Goal: Task Accomplishment & Management: Manage account settings

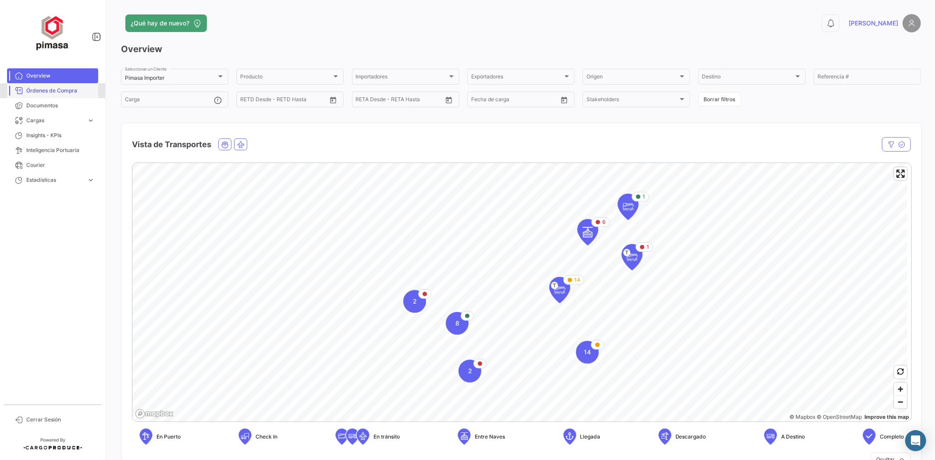
click at [71, 88] on span "Órdenes de Compra" at bounding box center [60, 91] width 68 height 8
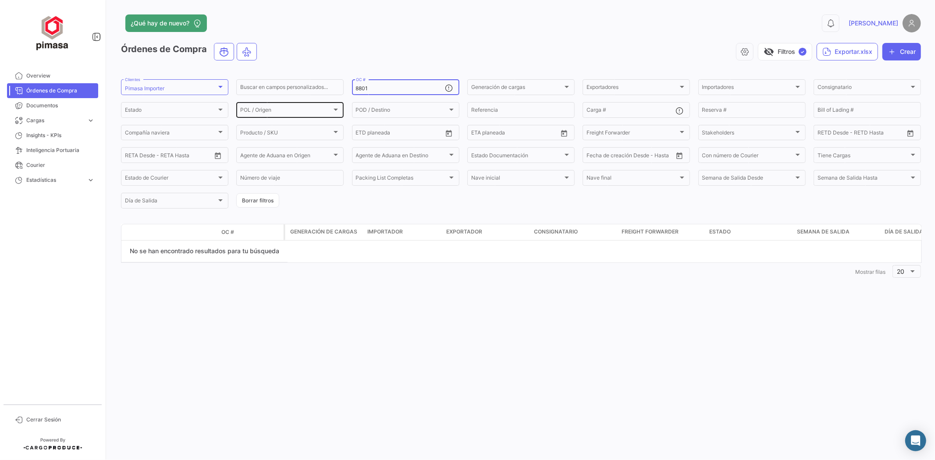
drag, startPoint x: 374, startPoint y: 87, endPoint x: 284, endPoint y: 101, distance: 91.5
click at [0, 0] on div "Buscar en [PERSON_NAME] personalizados... 8801 OC # Generación [PERSON_NAME] Ge…" at bounding box center [0, 0] width 0 height 0
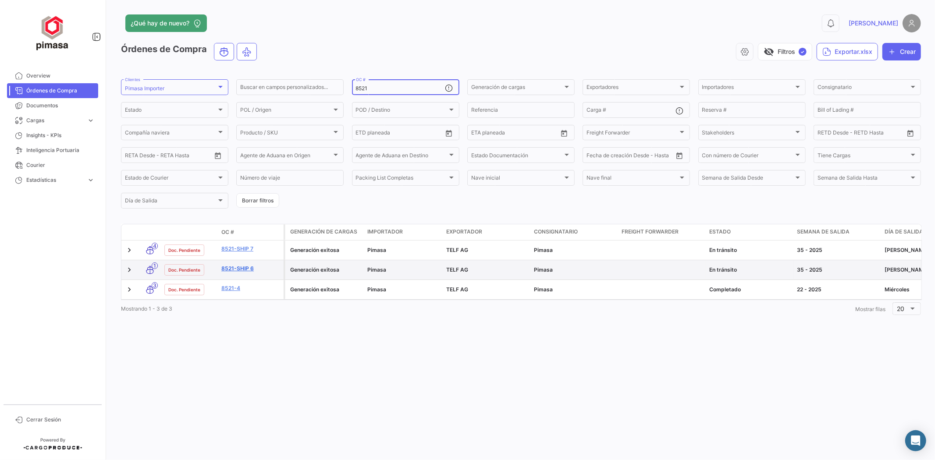
type input "8521"
click at [234, 266] on link "8521-Ship 6" at bounding box center [250, 269] width 59 height 8
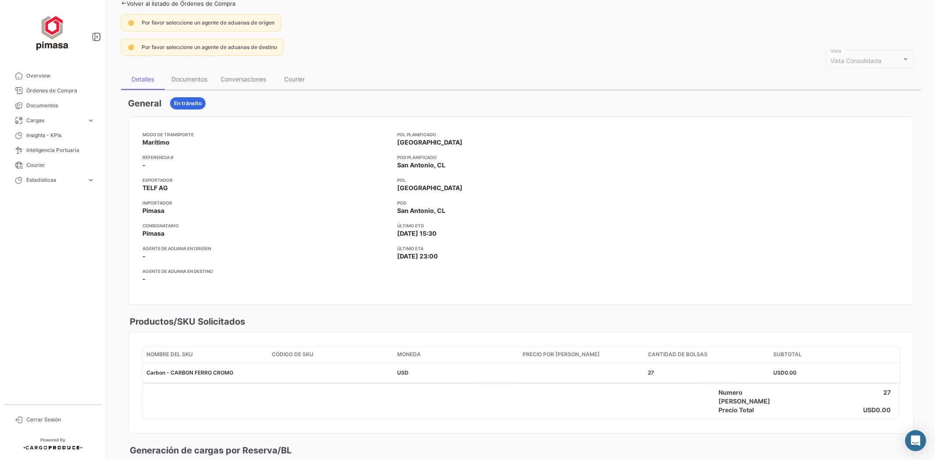
scroll to position [27, 0]
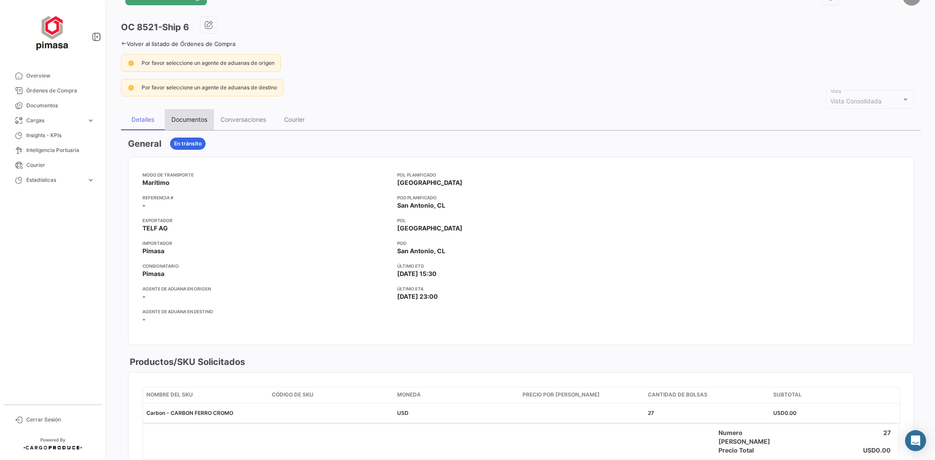
click at [196, 116] on div "Documentos" at bounding box center [189, 119] width 36 height 7
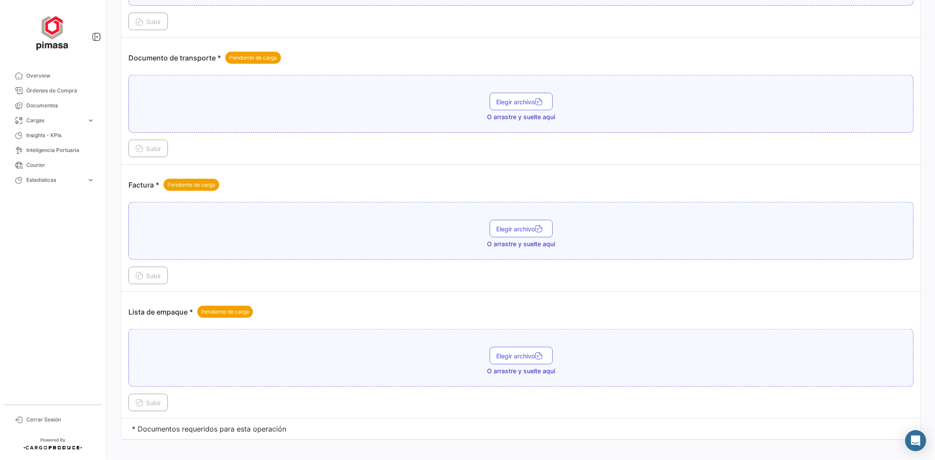
scroll to position [822, 0]
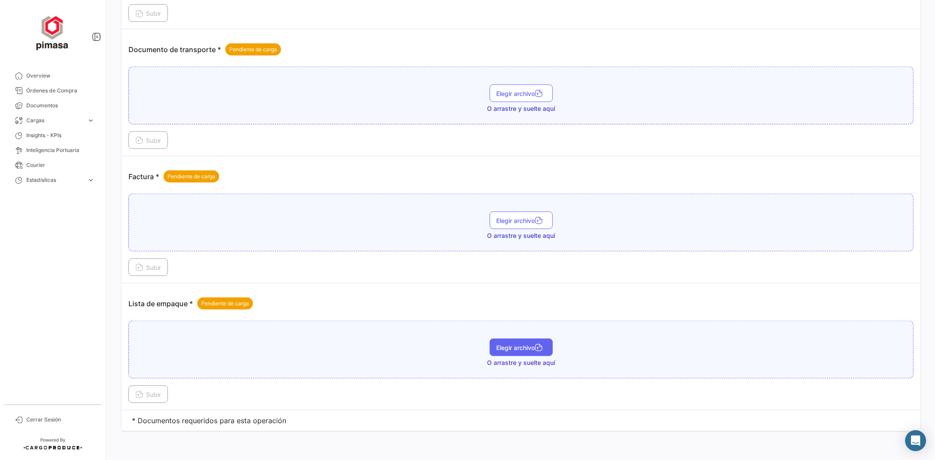
click at [522, 348] on span "Elegir archivo" at bounding box center [521, 347] width 49 height 7
click at [148, 397] on span "Subir" at bounding box center [148, 394] width 25 height 7
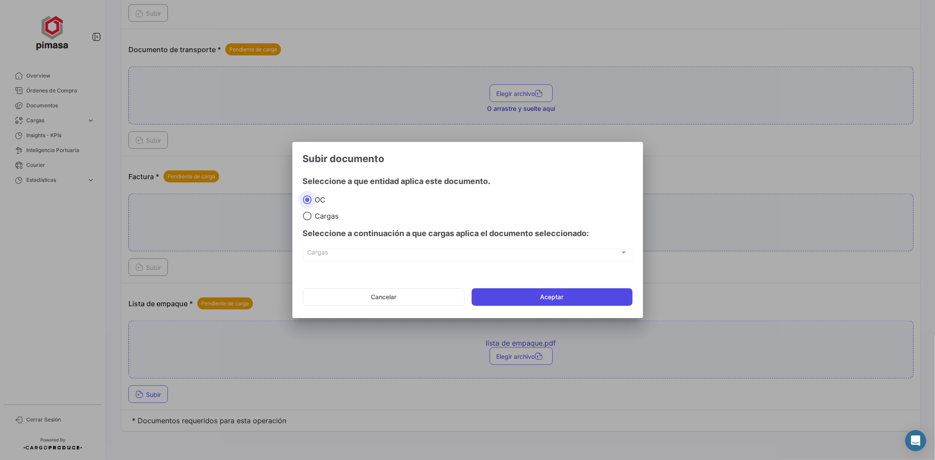
click at [523, 294] on button "Aceptar" at bounding box center [552, 298] width 161 height 18
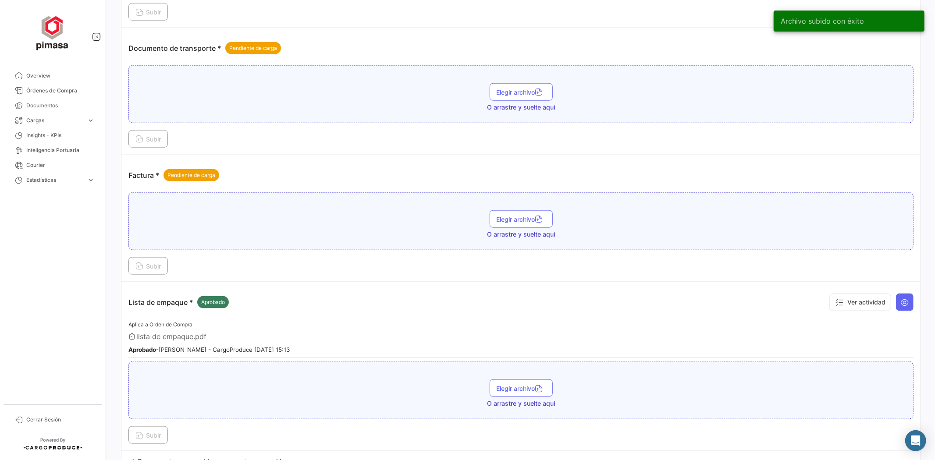
click at [531, 219] on span "Elegir archivo" at bounding box center [521, 219] width 49 height 7
click at [160, 268] on span "Subir" at bounding box center [148, 266] width 25 height 7
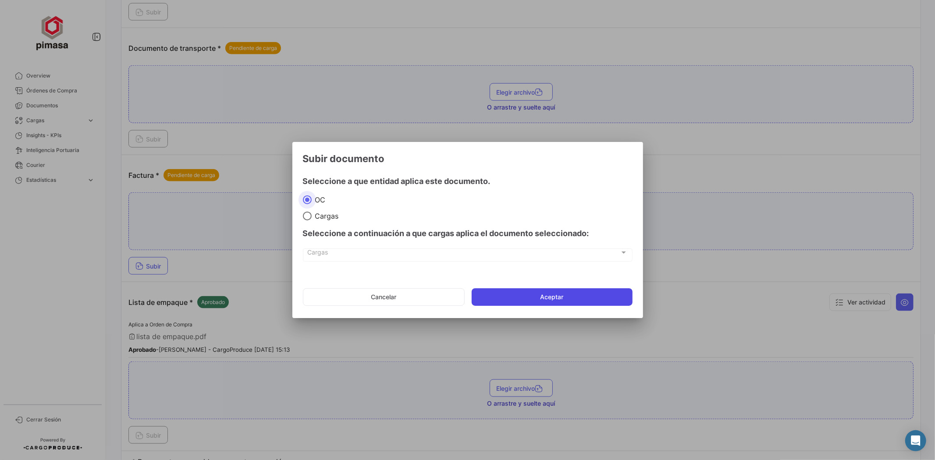
click at [498, 289] on button "Aceptar" at bounding box center [552, 298] width 161 height 18
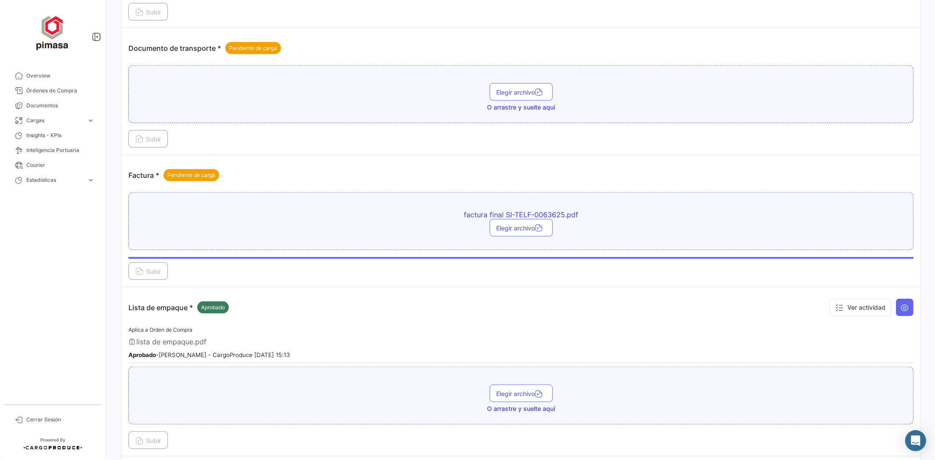
scroll to position [773, 0]
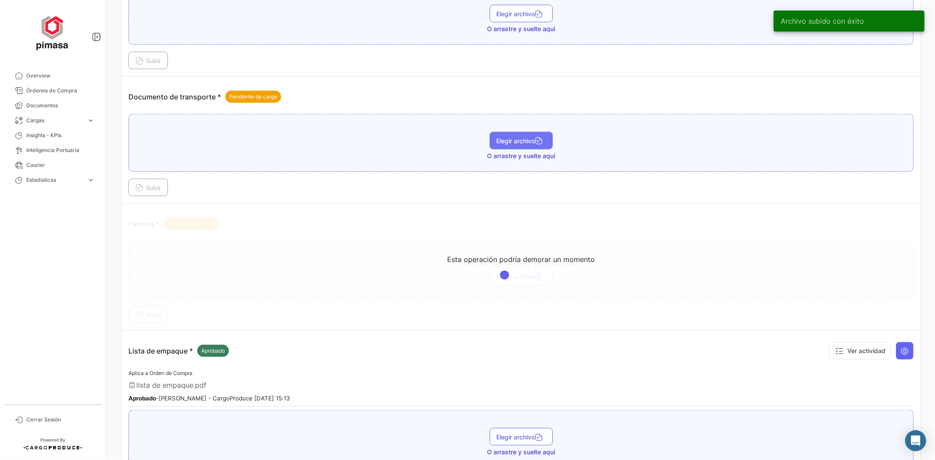
click at [527, 144] on span "Elegir archivo" at bounding box center [521, 140] width 49 height 7
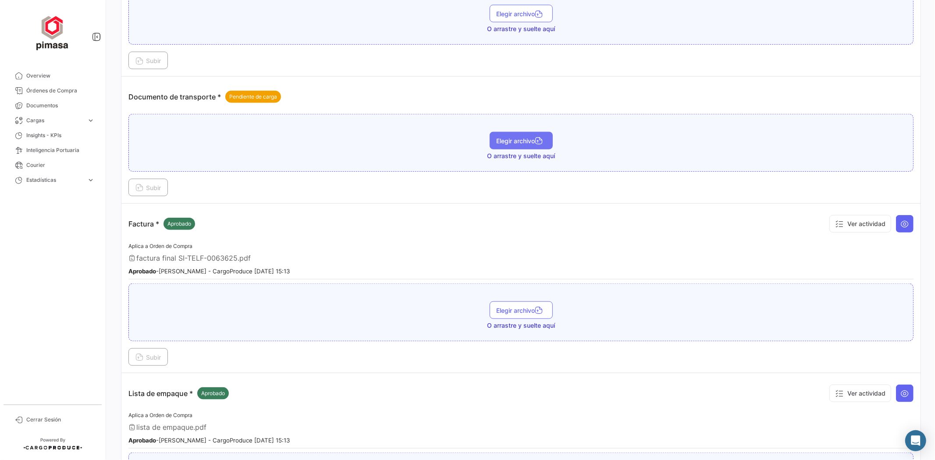
click at [506, 139] on span "Elegir archivo" at bounding box center [521, 140] width 49 height 7
click at [154, 186] on span "Subir" at bounding box center [148, 187] width 25 height 7
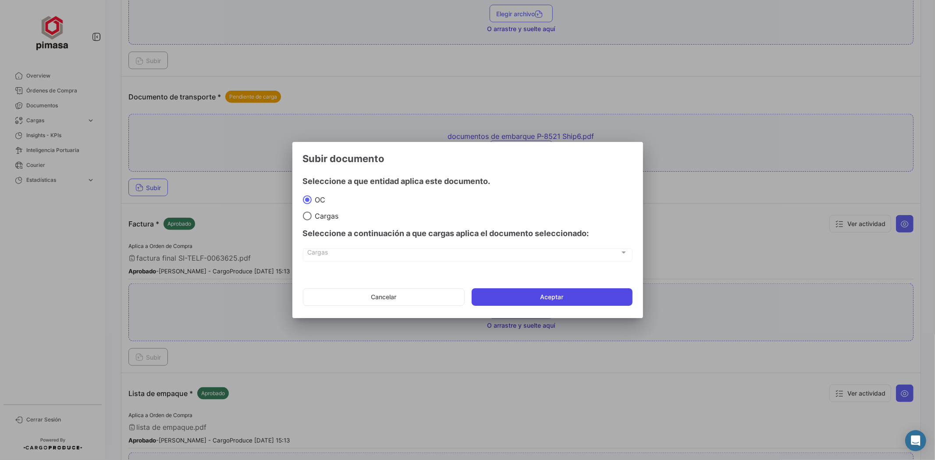
click at [525, 295] on button "Aceptar" at bounding box center [552, 298] width 161 height 18
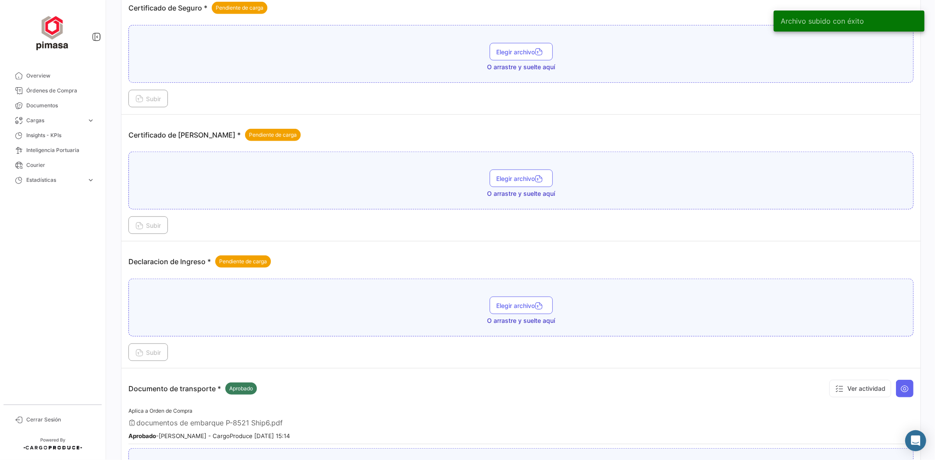
scroll to position [481, 0]
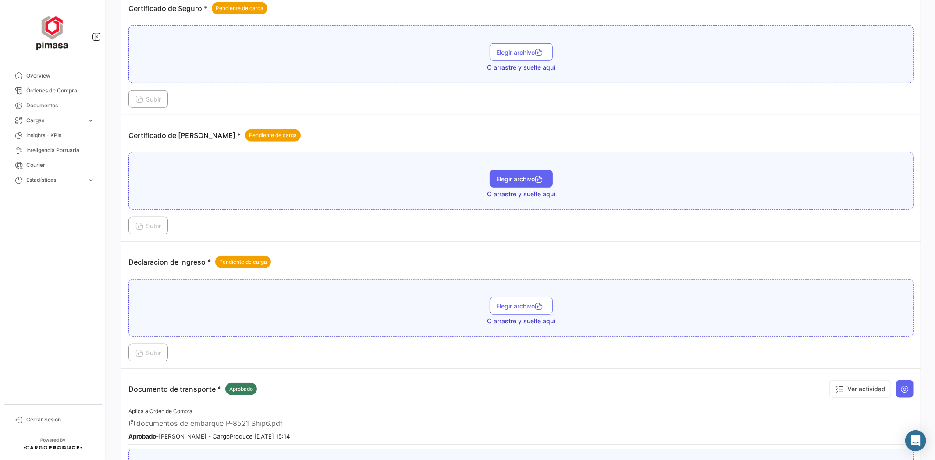
click at [517, 180] on span "Elegir archivo" at bounding box center [521, 178] width 49 height 7
click at [156, 225] on span "Subir" at bounding box center [148, 225] width 25 height 7
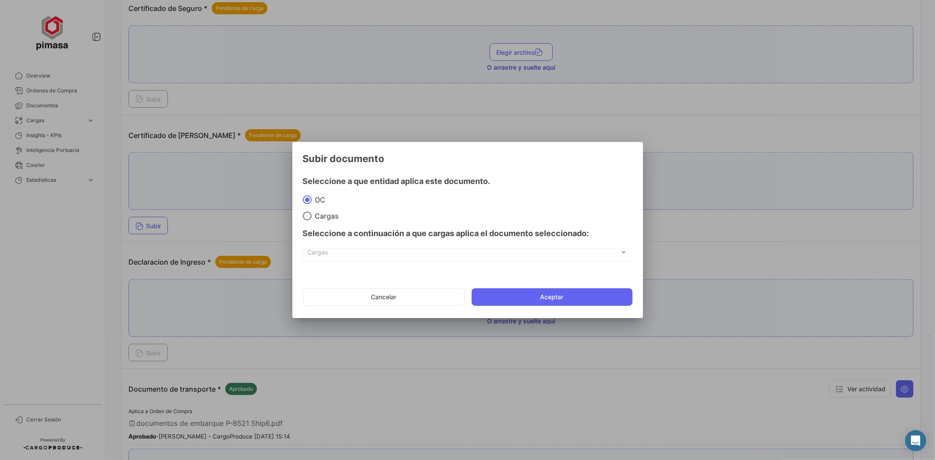
click at [511, 295] on button "Aceptar" at bounding box center [552, 298] width 161 height 18
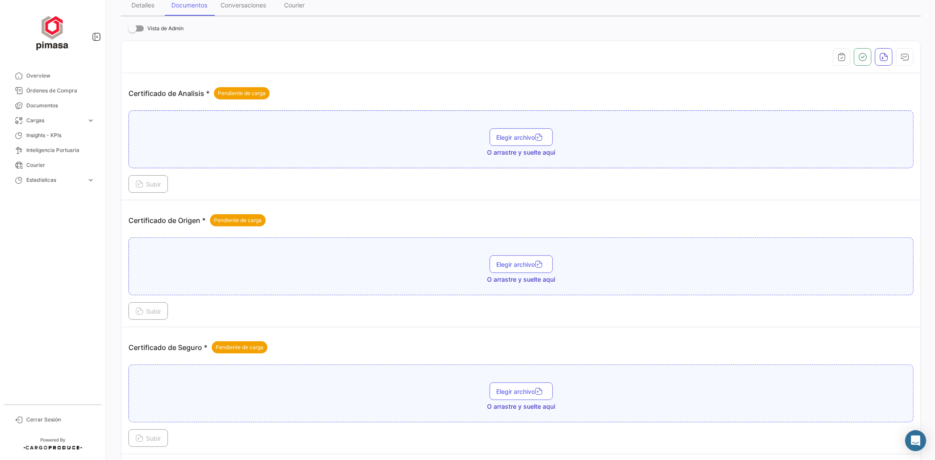
scroll to position [139, 0]
click at [497, 141] on span "Elegir archivo" at bounding box center [521, 139] width 49 height 7
click at [161, 187] on span "Subir" at bounding box center [148, 185] width 25 height 7
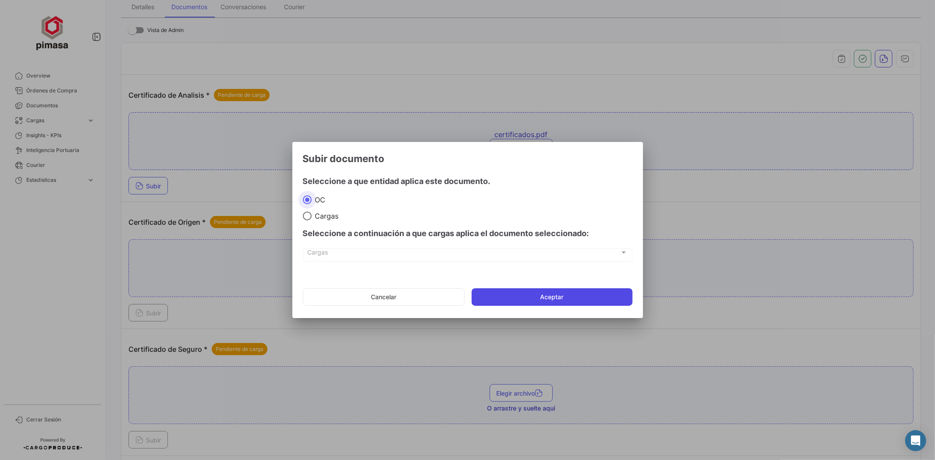
click at [528, 299] on button "Aceptar" at bounding box center [552, 298] width 161 height 18
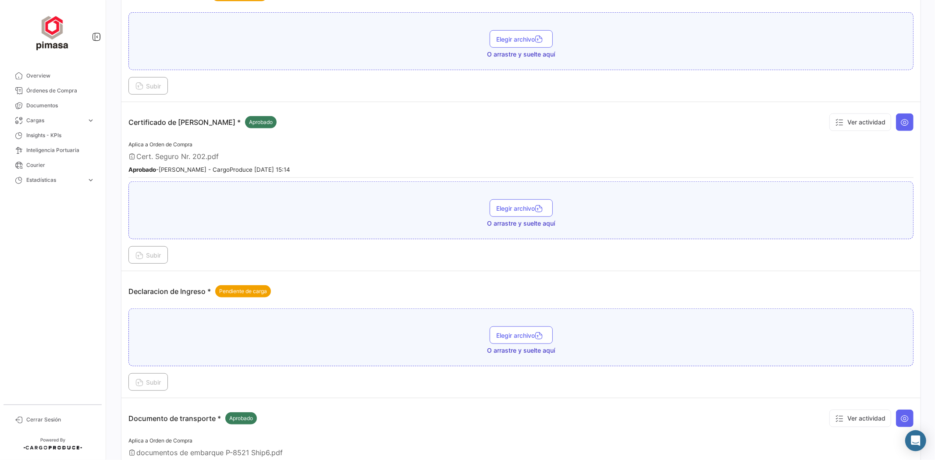
scroll to position [731, 0]
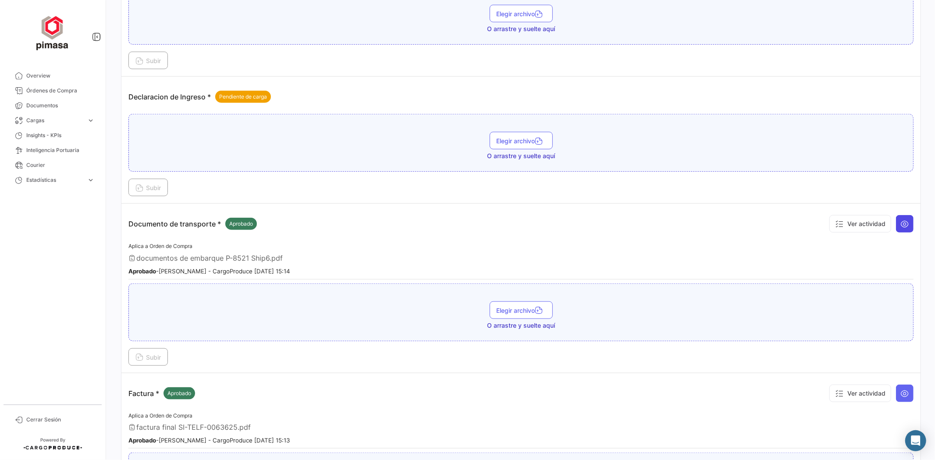
click at [902, 223] on icon at bounding box center [905, 224] width 9 height 9
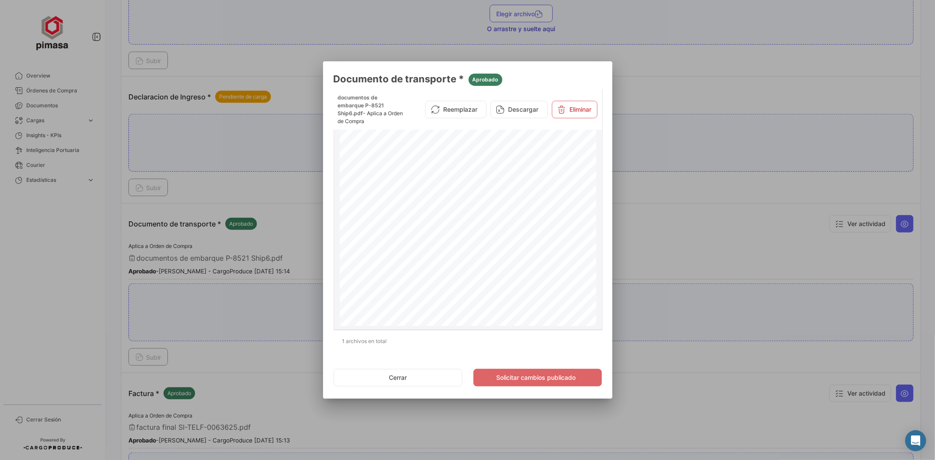
scroll to position [4739, 0]
click at [407, 380] on button "Cerrar" at bounding box center [398, 378] width 129 height 18
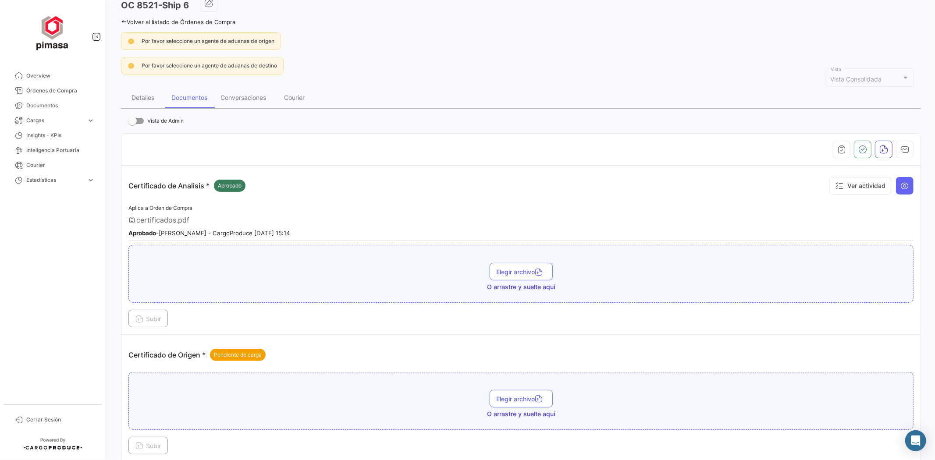
scroll to position [0, 0]
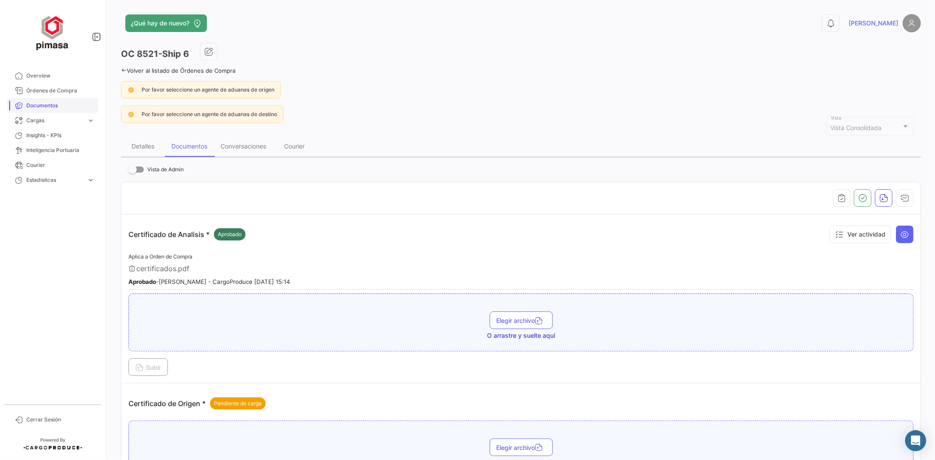
click at [76, 109] on span "Documentos" at bounding box center [60, 106] width 68 height 8
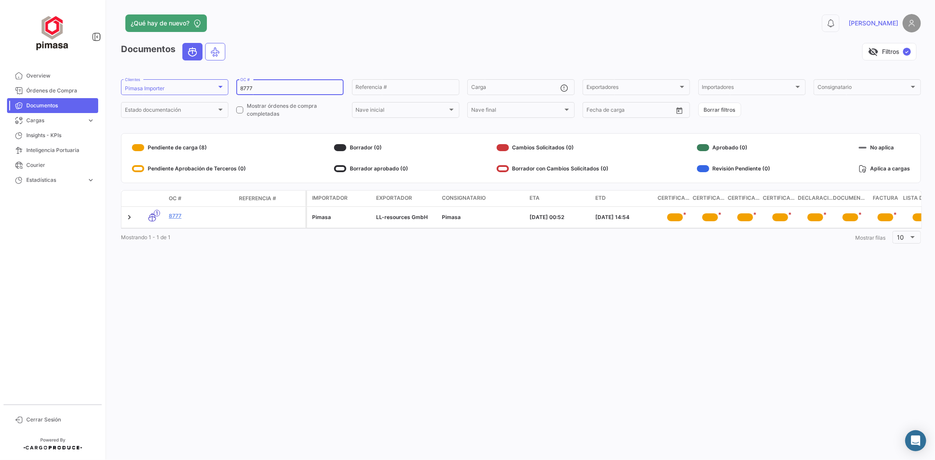
drag, startPoint x: 303, startPoint y: 89, endPoint x: 112, endPoint y: 96, distance: 191.4
click at [112, 96] on div "¿Qué hay de nuevo? 0 Daniela Documentos visibility_off Filtros ✓ Pimasa Importe…" at bounding box center [521, 230] width 828 height 460
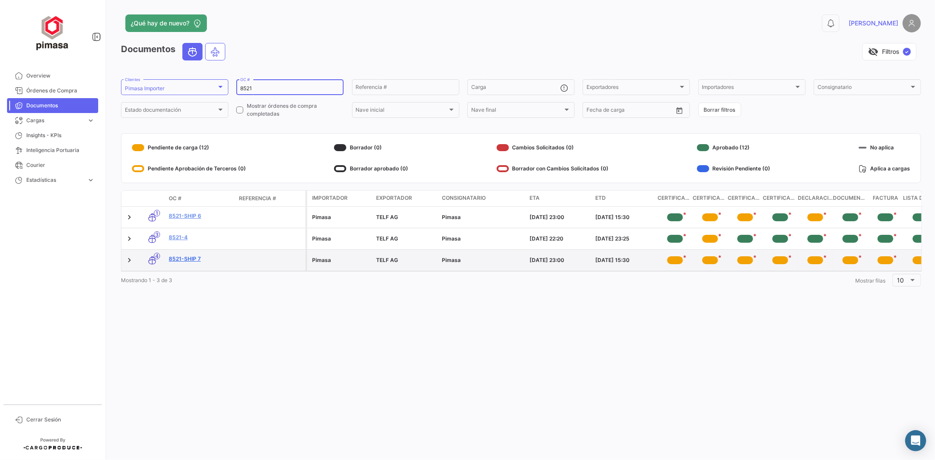
type input "8521"
click at [183, 259] on link "8521-Ship 7" at bounding box center [200, 259] width 63 height 8
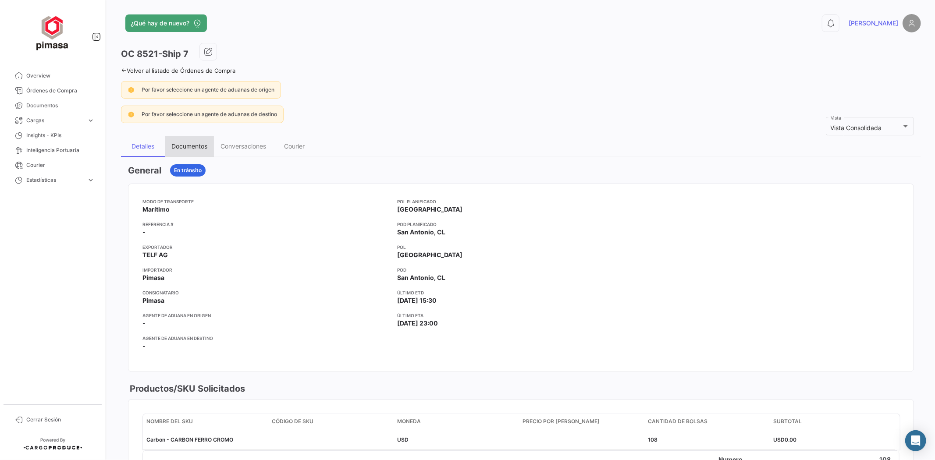
click at [196, 145] on div "Documentos" at bounding box center [189, 146] width 36 height 7
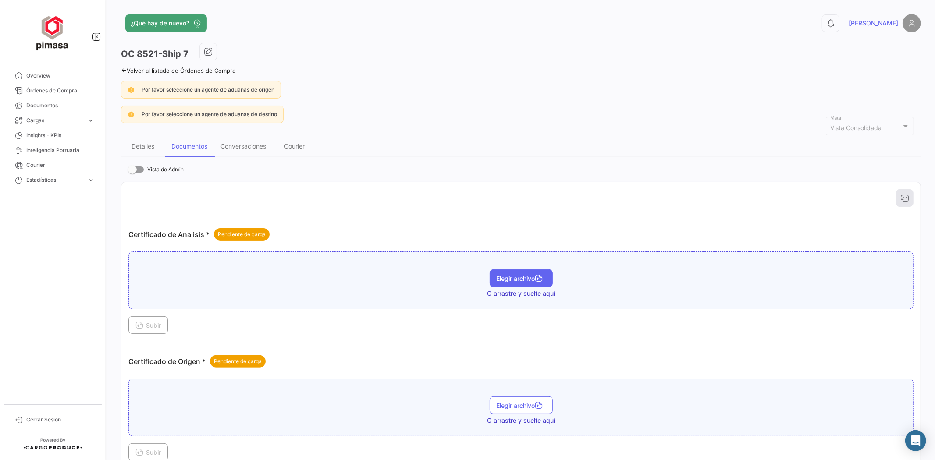
click at [517, 283] on button "Elegir archivo" at bounding box center [521, 279] width 63 height 18
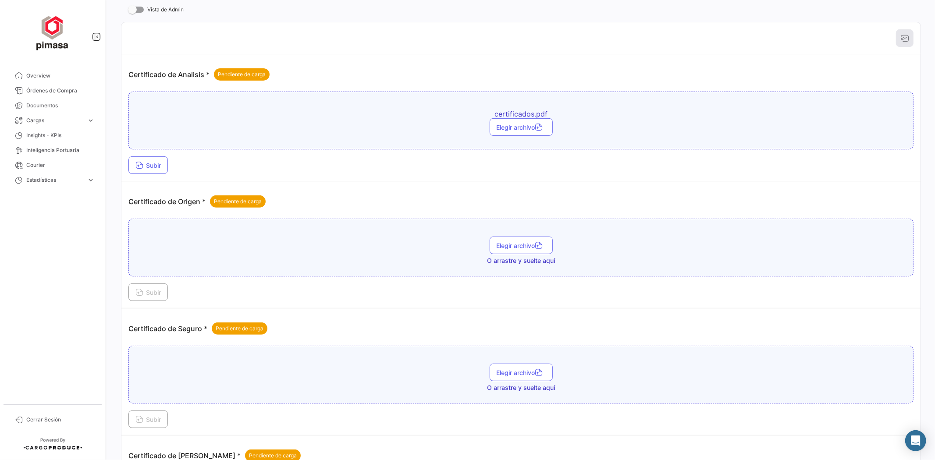
scroll to position [195, 0]
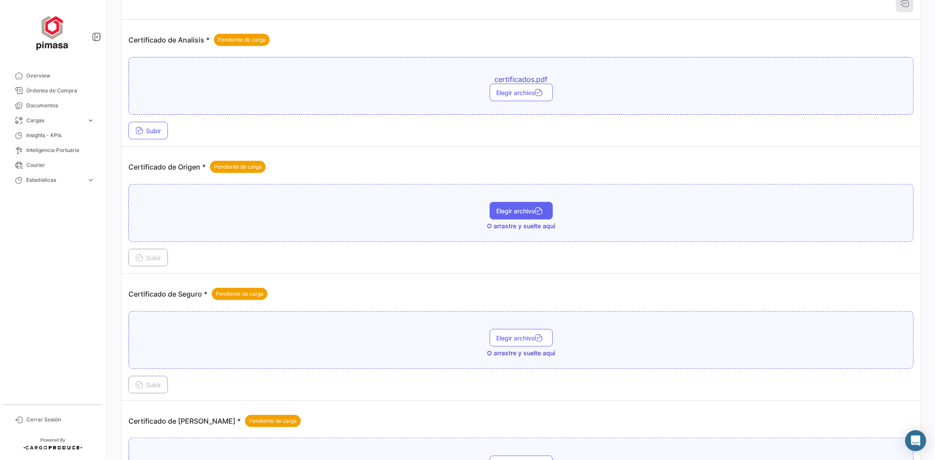
click at [512, 210] on span "Elegir archivo" at bounding box center [521, 210] width 49 height 7
click at [152, 129] on span "Subir" at bounding box center [148, 130] width 25 height 7
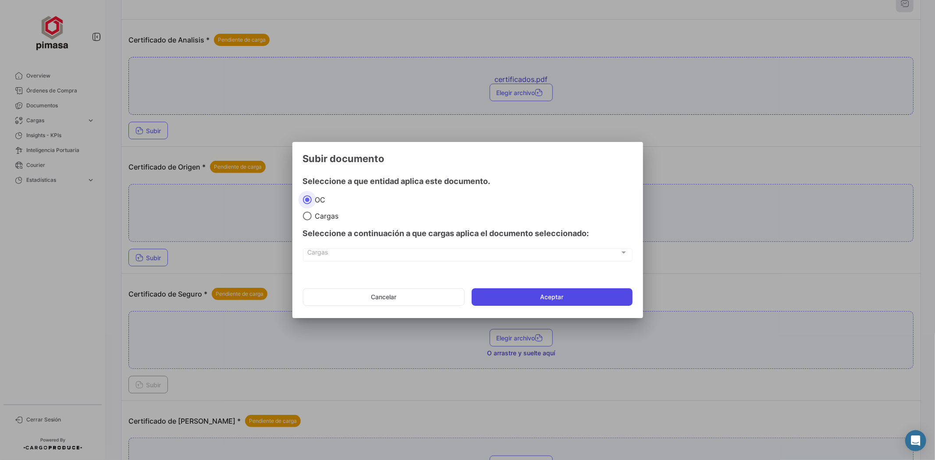
click at [509, 294] on button "Aceptar" at bounding box center [552, 298] width 161 height 18
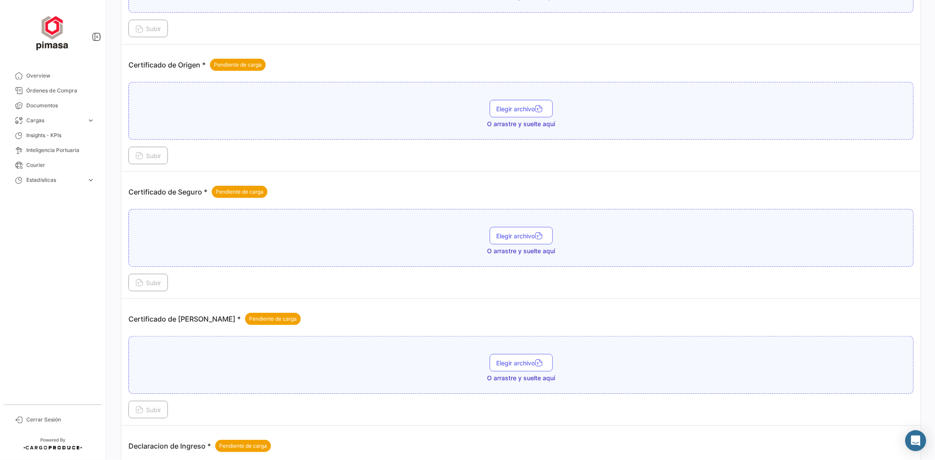
scroll to position [389, 0]
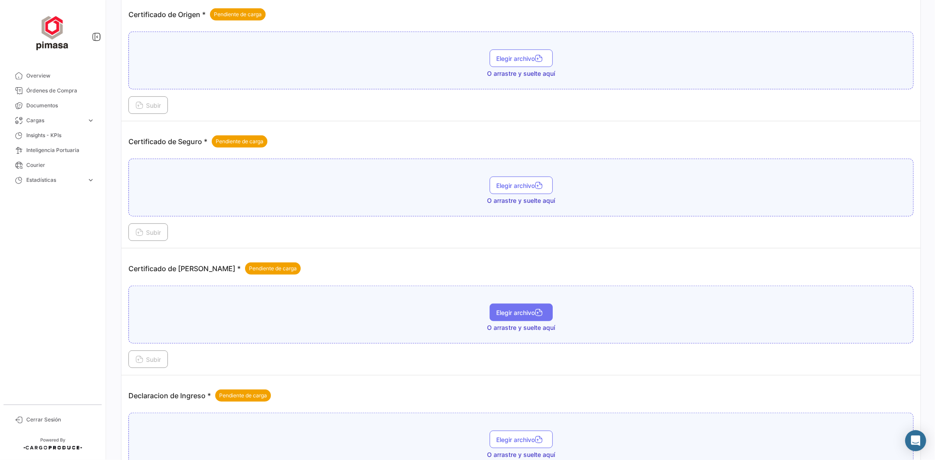
click at [525, 309] on span "Elegir archivo" at bounding box center [521, 312] width 49 height 7
click at [150, 362] on button "Subir" at bounding box center [147, 360] width 39 height 18
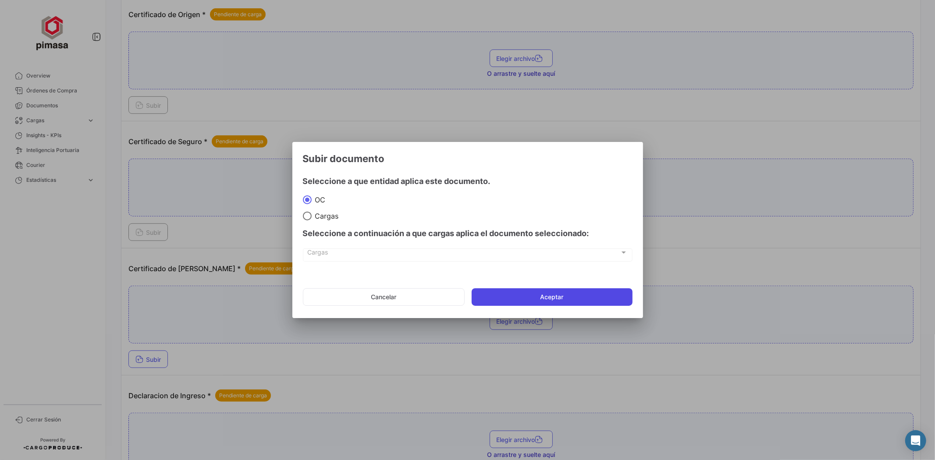
click at [555, 299] on button "Aceptar" at bounding box center [552, 298] width 161 height 18
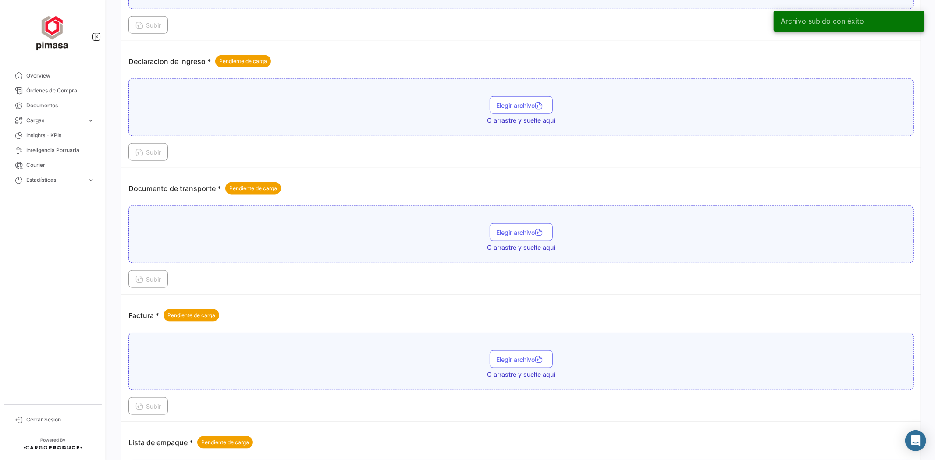
scroll to position [779, 0]
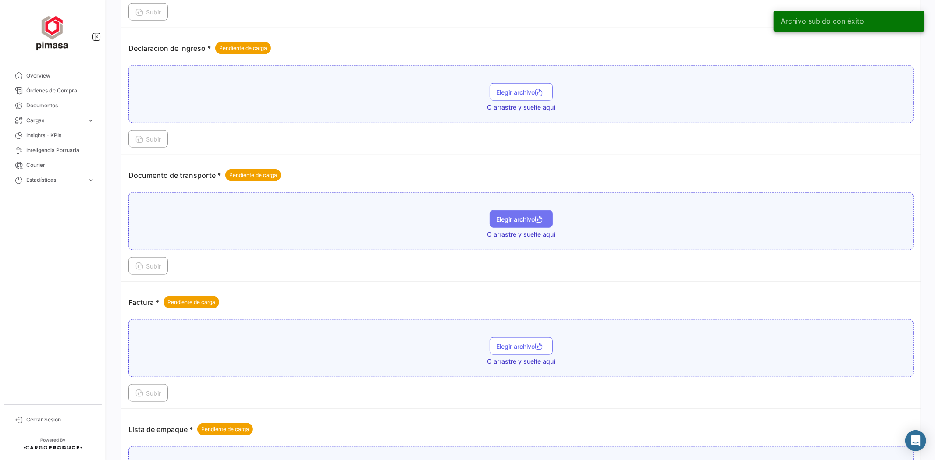
click at [505, 216] on span "Elegir archivo" at bounding box center [521, 219] width 49 height 7
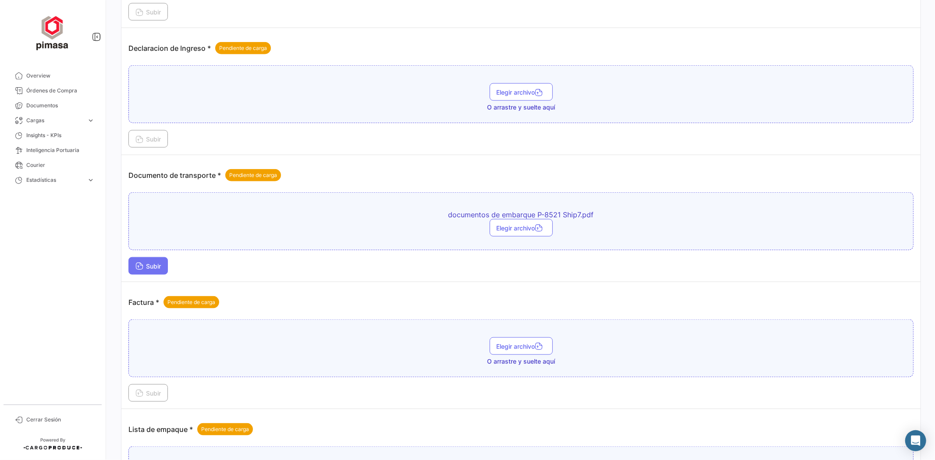
click at [164, 260] on button "Subir" at bounding box center [147, 266] width 39 height 18
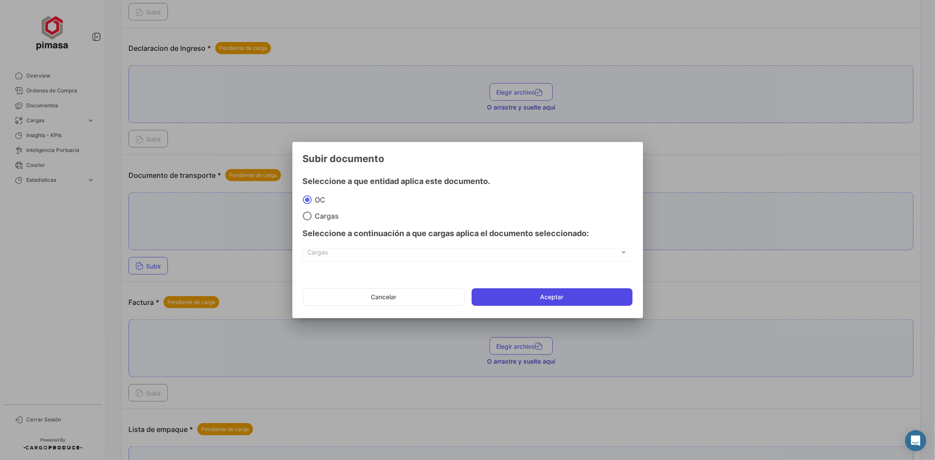
click at [494, 294] on button "Aceptar" at bounding box center [552, 298] width 161 height 18
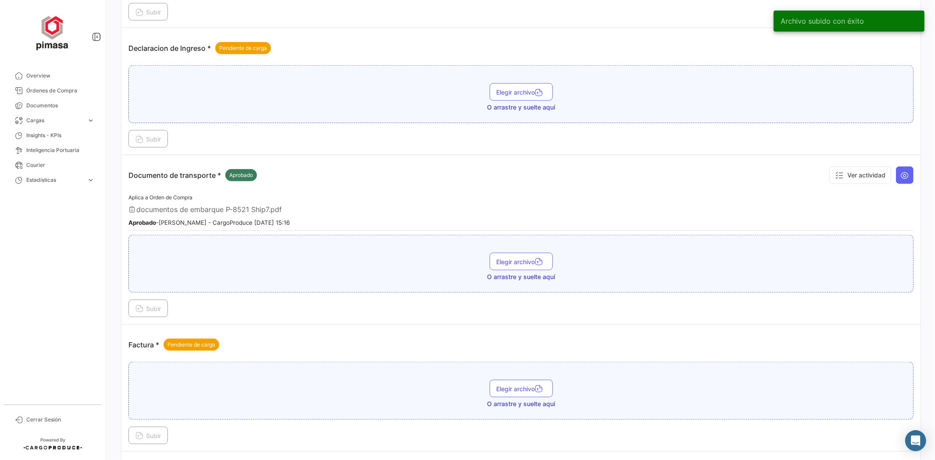
click at [506, 348] on div "Factura * Pendiente de carga" at bounding box center [520, 345] width 785 height 26
click at [506, 385] on span "Elegir archivo" at bounding box center [521, 388] width 49 height 7
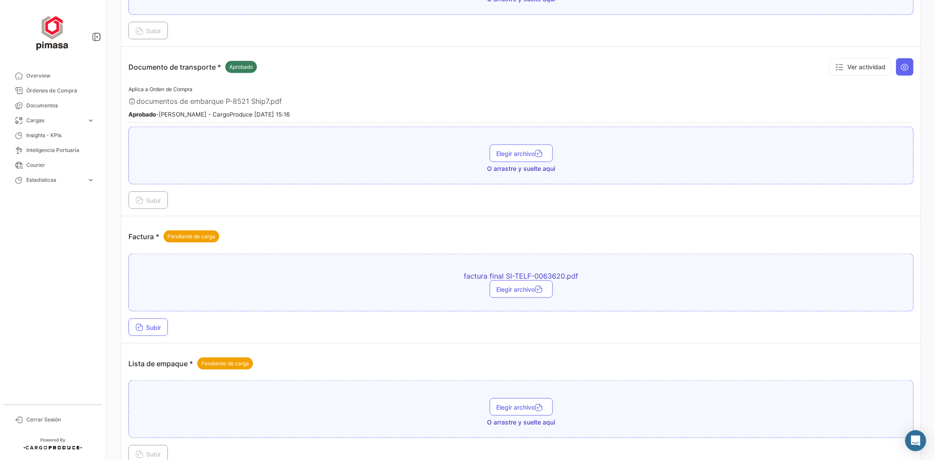
scroll to position [926, 0]
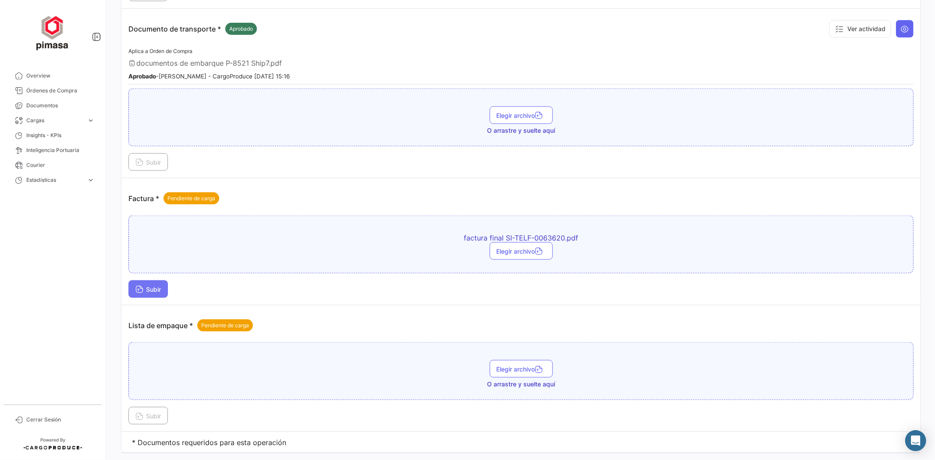
click at [157, 286] on span "Subir" at bounding box center [148, 289] width 25 height 7
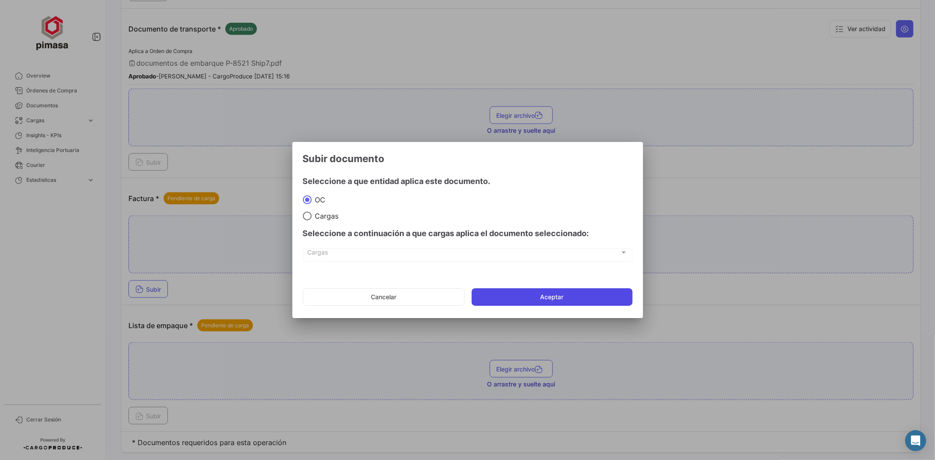
click at [539, 302] on button "Aceptar" at bounding box center [552, 298] width 161 height 18
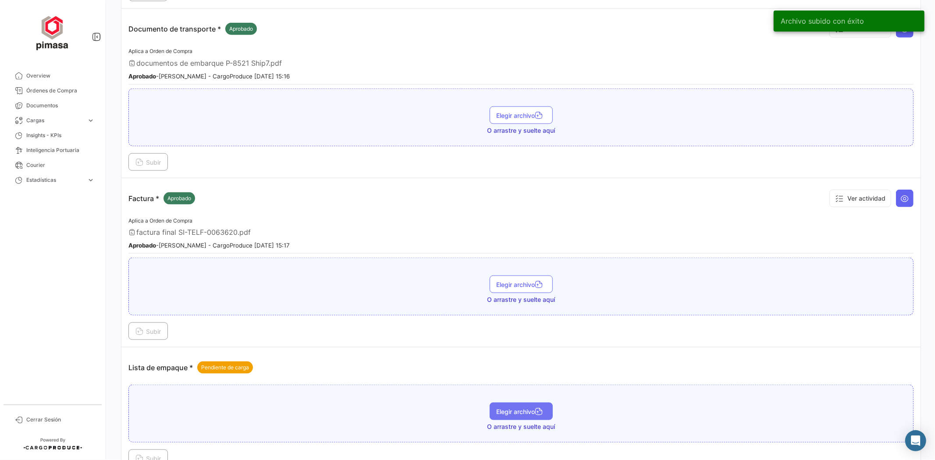
click at [529, 408] on span "Elegir archivo" at bounding box center [521, 411] width 49 height 7
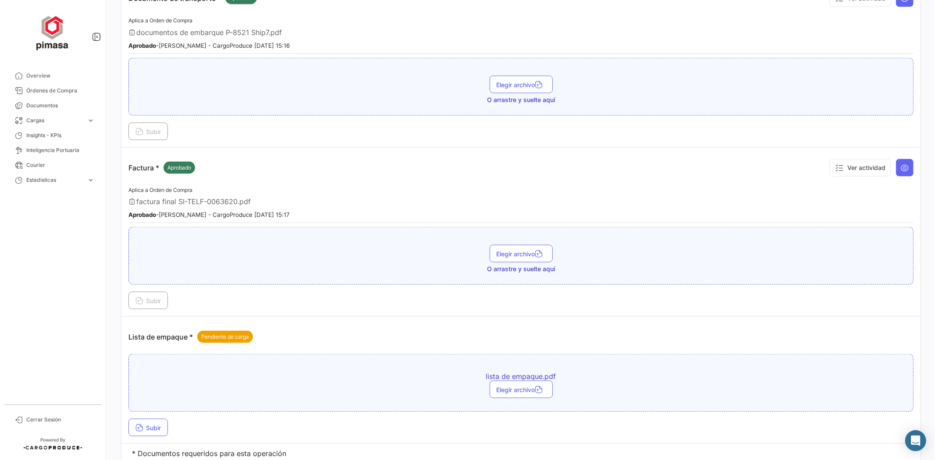
scroll to position [985, 0]
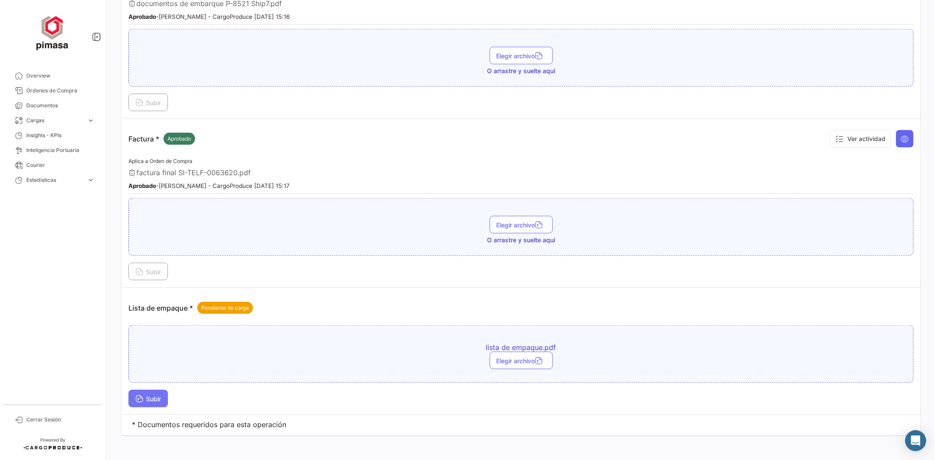
click at [151, 396] on span "Subir" at bounding box center [148, 399] width 25 height 7
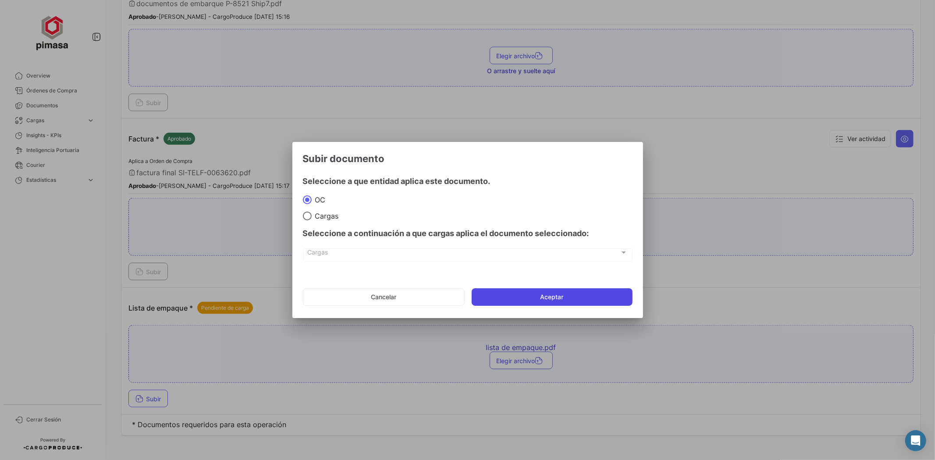
click at [578, 298] on button "Aceptar" at bounding box center [552, 298] width 161 height 18
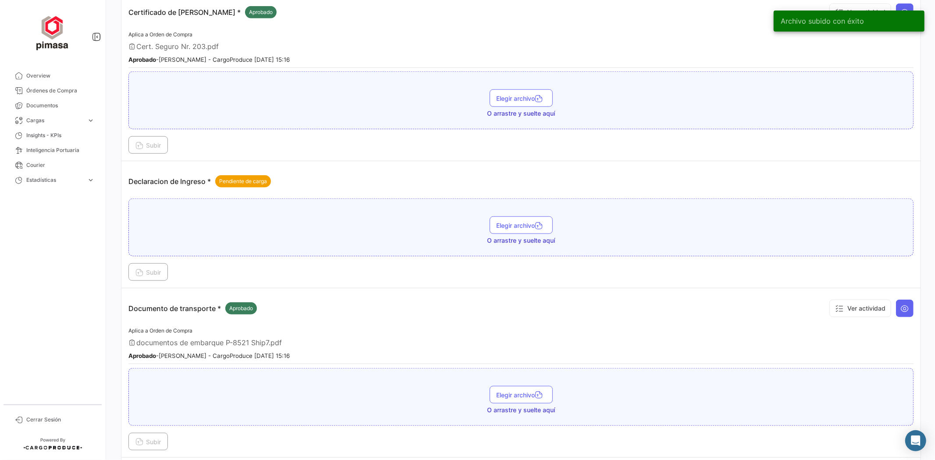
scroll to position [645, 0]
